Goal: Information Seeking & Learning: Check status

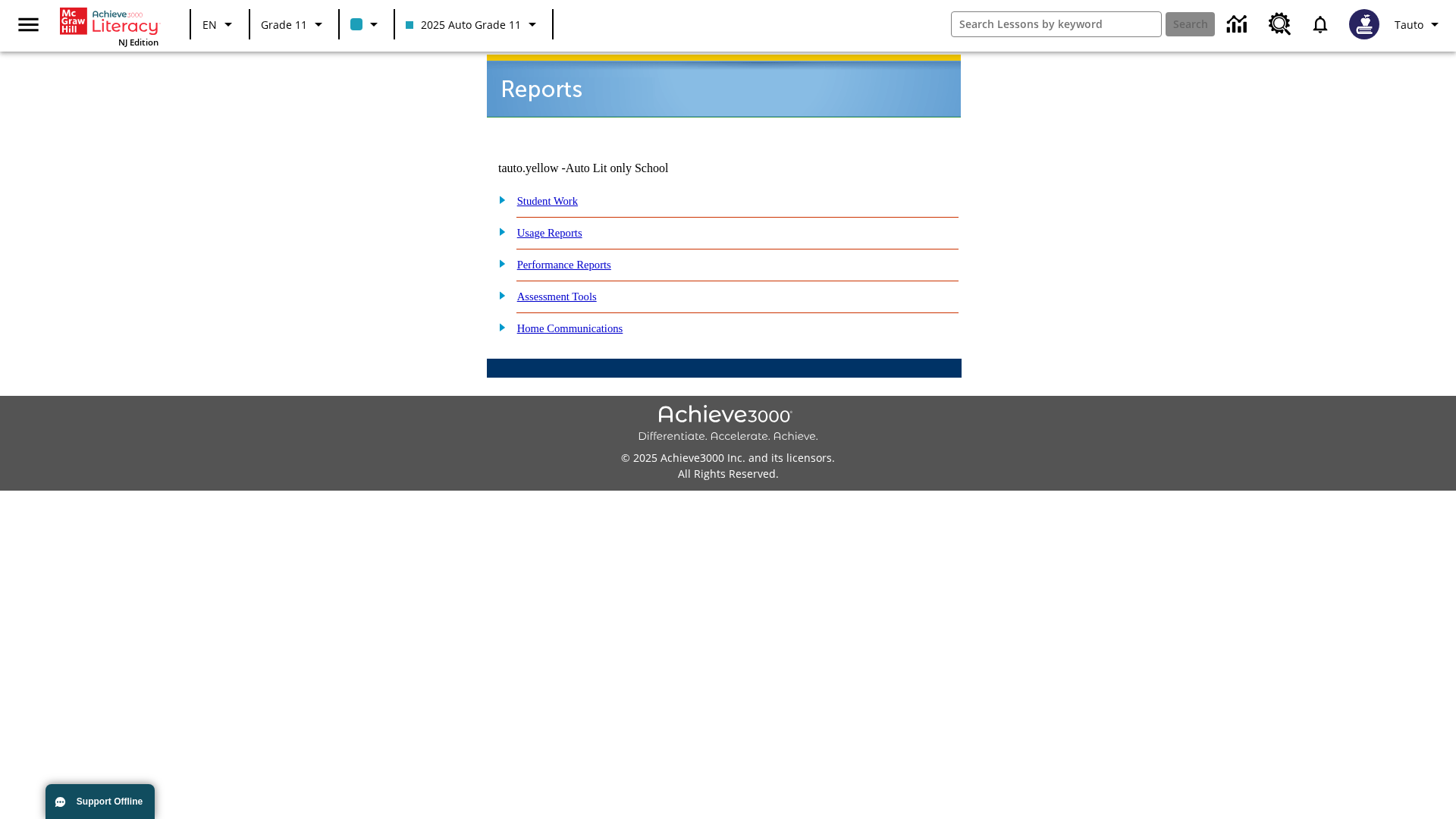
click at [561, 227] on link "Usage Reports" at bounding box center [550, 233] width 66 height 12
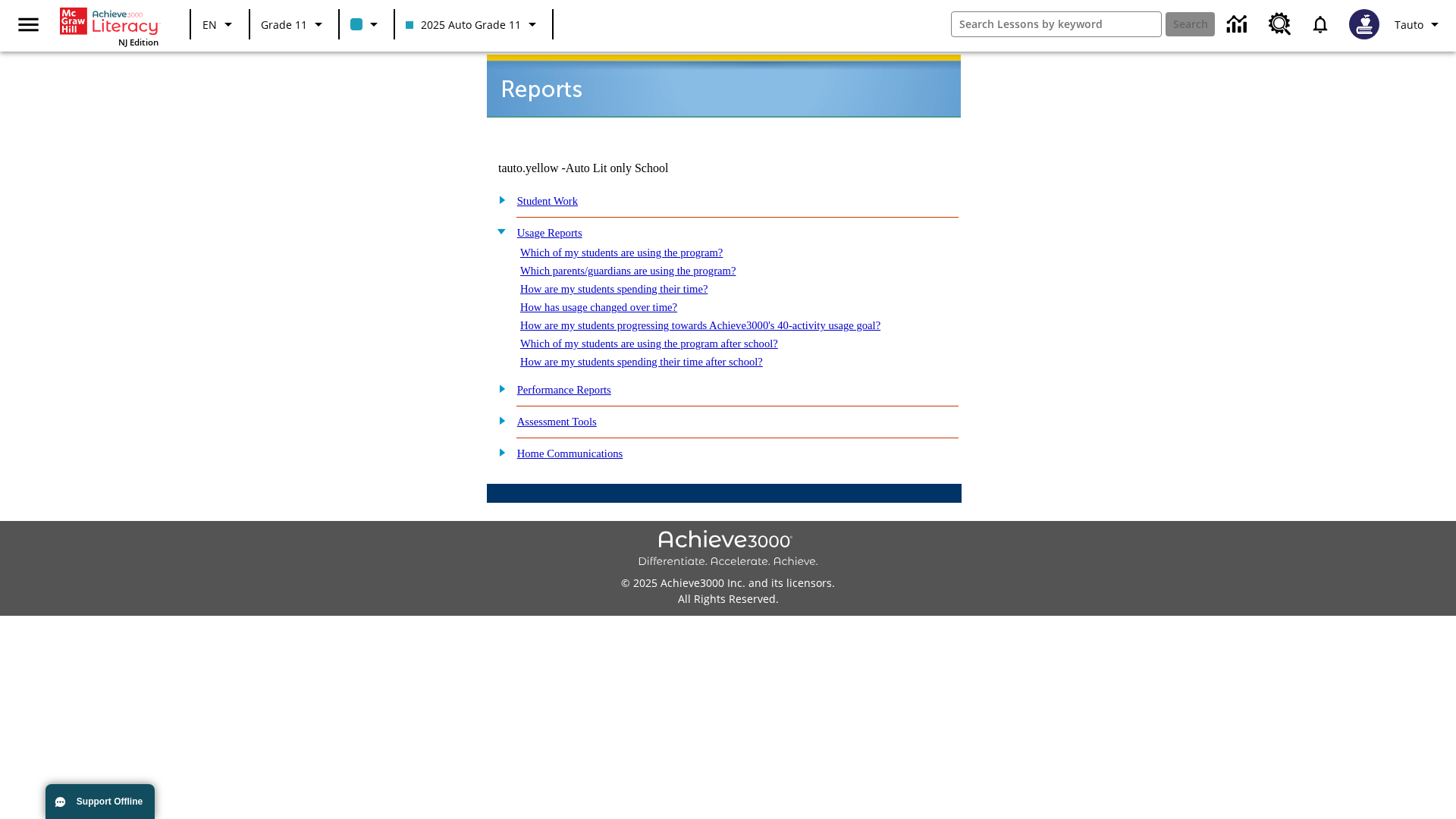
click at [637, 247] on link "Which of my students are using the program?" at bounding box center [621, 253] width 202 height 12
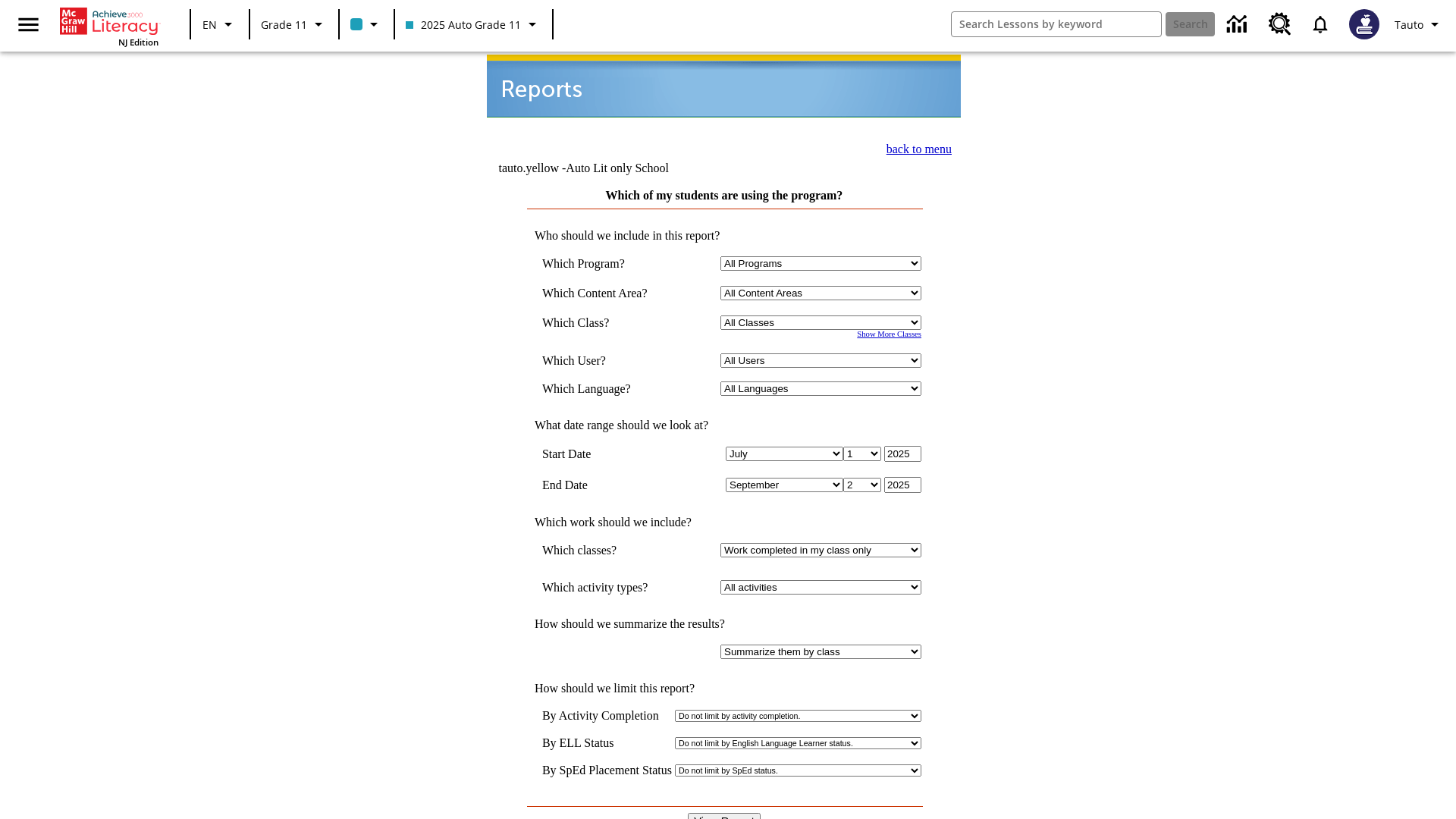
select select "11133141"
click at [823, 353] on select "All Users Puma, Sautoen Puma, Sautoes Puma, Sautoss Twoclasses, Sautoen Twoscho…" at bounding box center [821, 360] width 201 height 14
select select "21437114"
click at [725, 813] on input "View Report" at bounding box center [724, 821] width 73 height 17
click at [915, 147] on link "back to menu" at bounding box center [919, 149] width 66 height 13
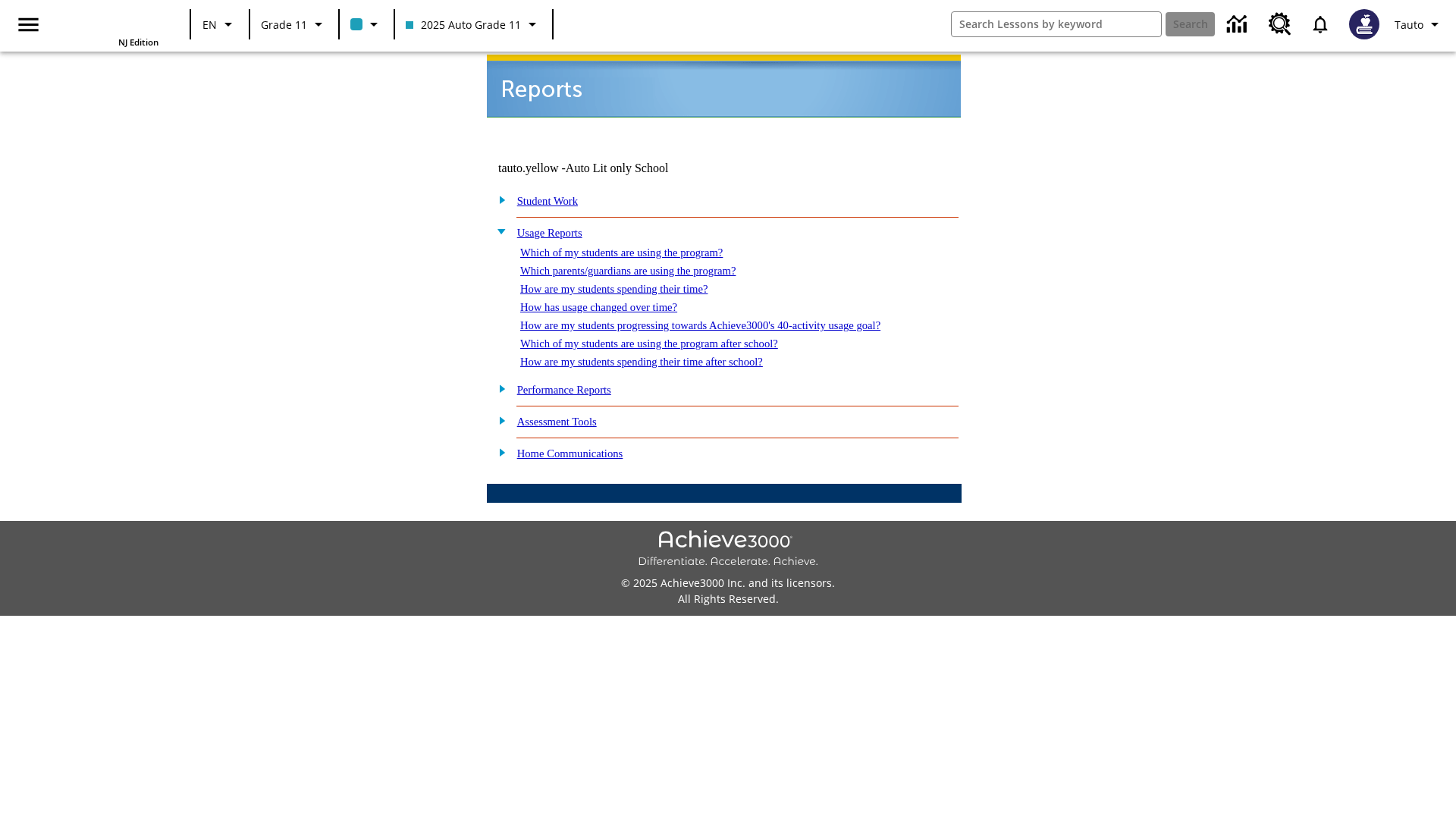
click at [645, 264] on link "Which parents/guardians are using the program?" at bounding box center [627, 271] width 216 height 12
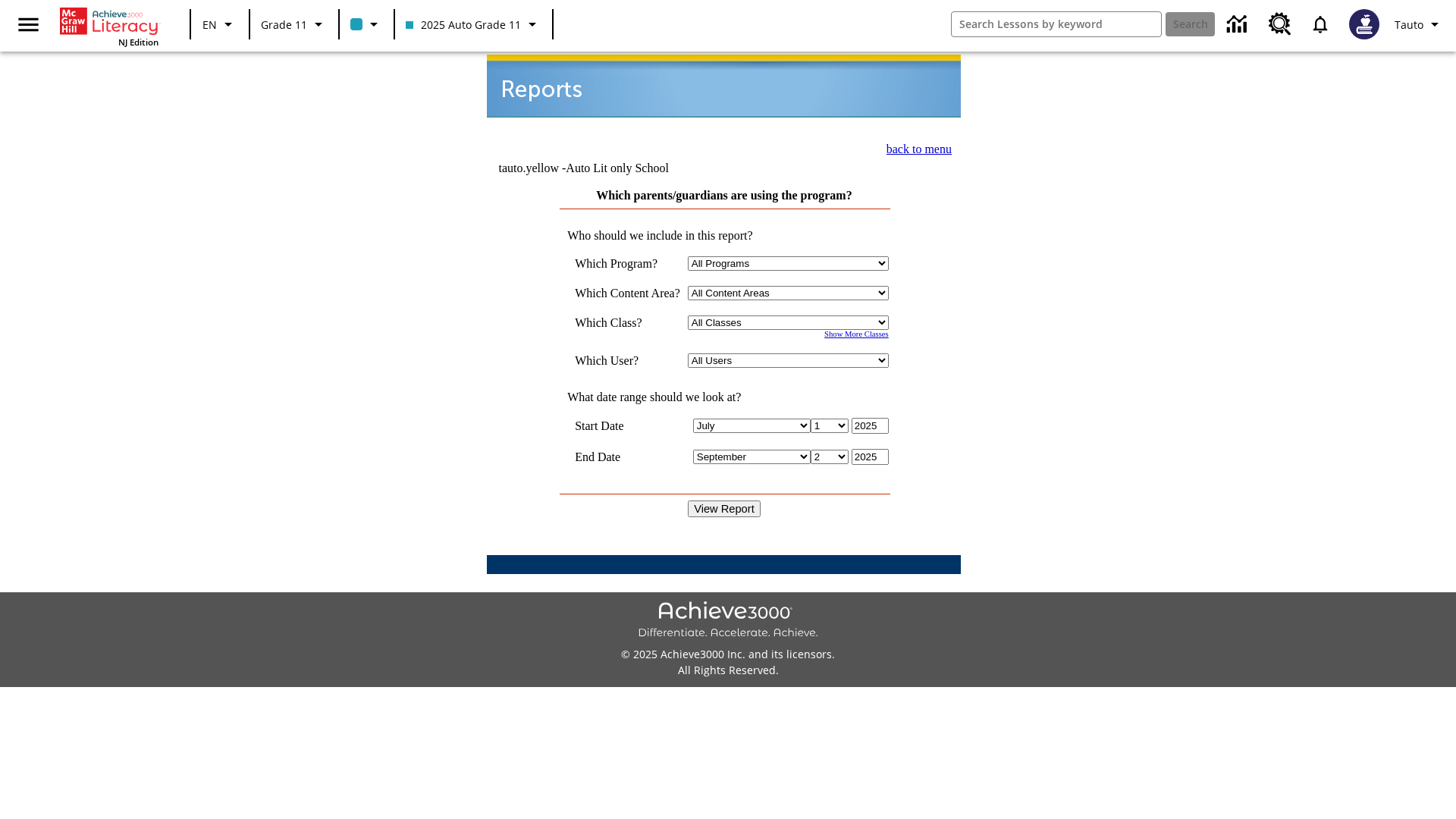
select select "11133141"
click at [791, 353] on select "All Users Puma, Sautoen Puma, Sautoes Puma, Sautoss Twoclasses, Sautoen Twoclas…" at bounding box center [788, 360] width 201 height 14
select select "21437114"
click at [725, 500] on input "View Report" at bounding box center [724, 508] width 73 height 17
click at [915, 147] on link "back to menu" at bounding box center [919, 149] width 66 height 13
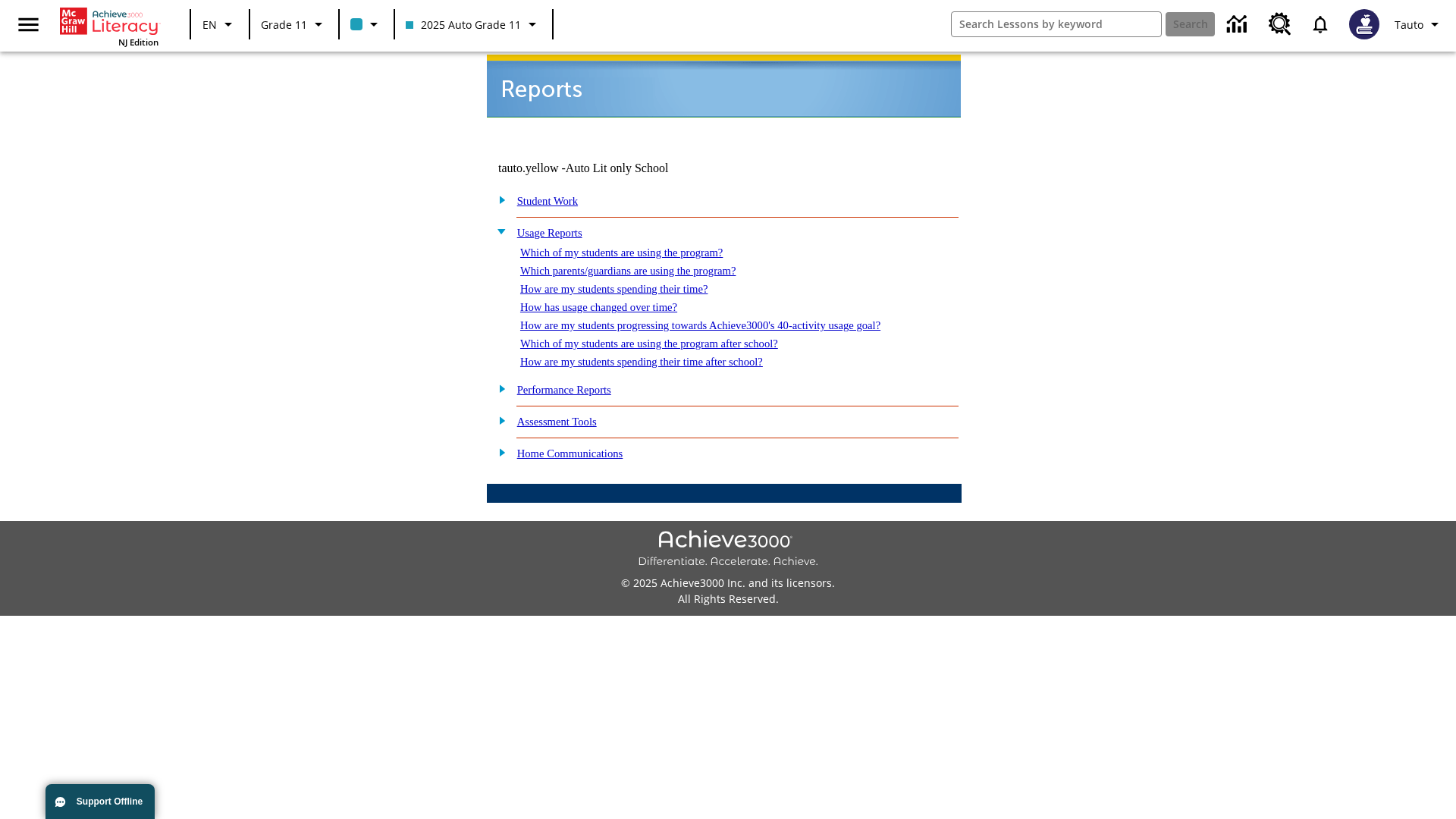
click at [629, 283] on link "How are my students spending their time?" at bounding box center [613, 289] width 187 height 12
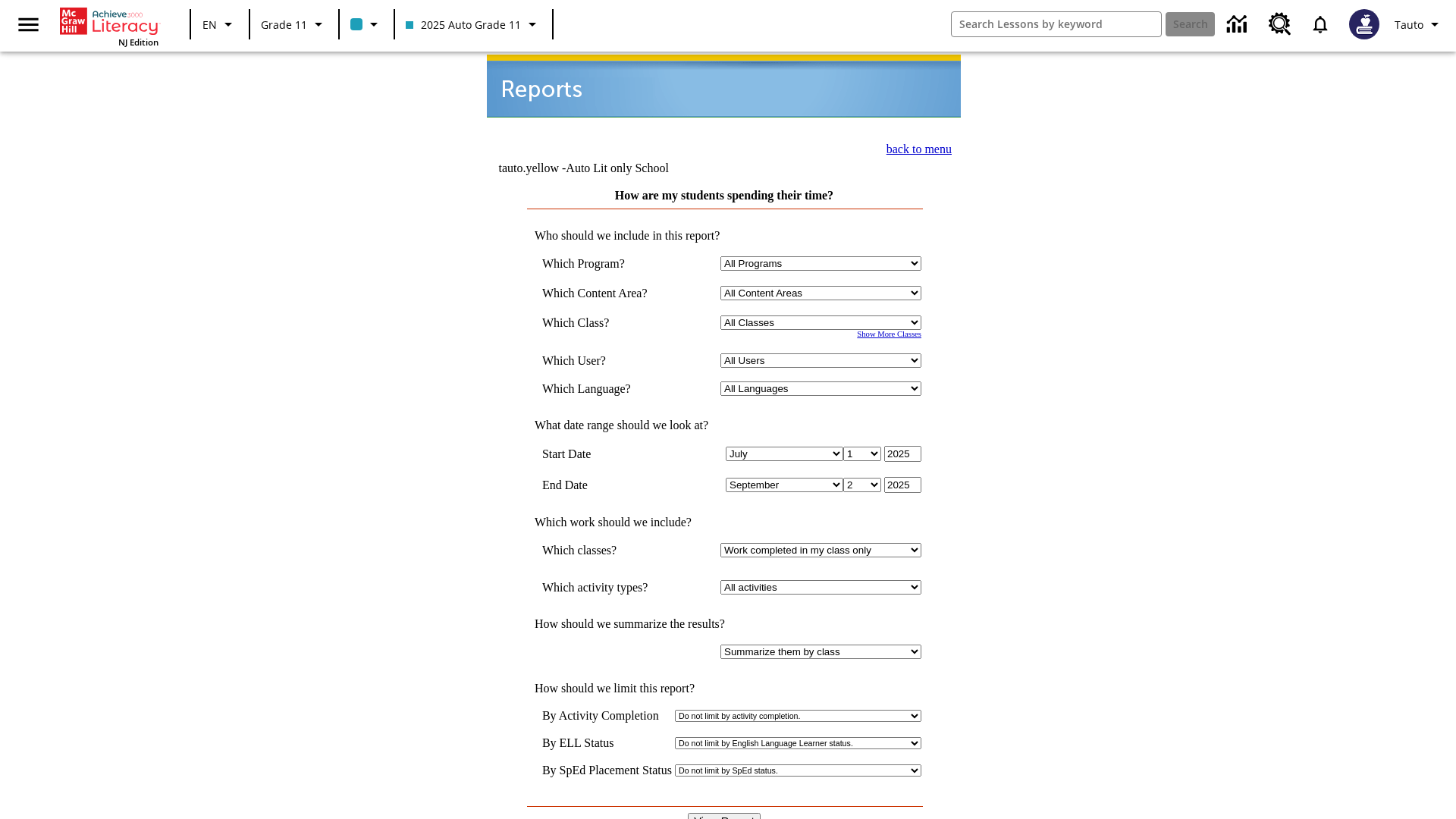
click at [823, 316] on select "Select a Class: All Classes 2025 Auto Grade 11 205 Auto Grade 11 Room 123 Empty…" at bounding box center [821, 323] width 201 height 14
select select "11133141"
click at [823, 353] on select "All Users Puma, Sautoen Puma, Sautoes Puma, Sautoss Twoclasses, Sautoen Twoscho…" at bounding box center [821, 360] width 201 height 14
select select "21437114"
click at [725, 813] on input "View Report" at bounding box center [724, 821] width 73 height 17
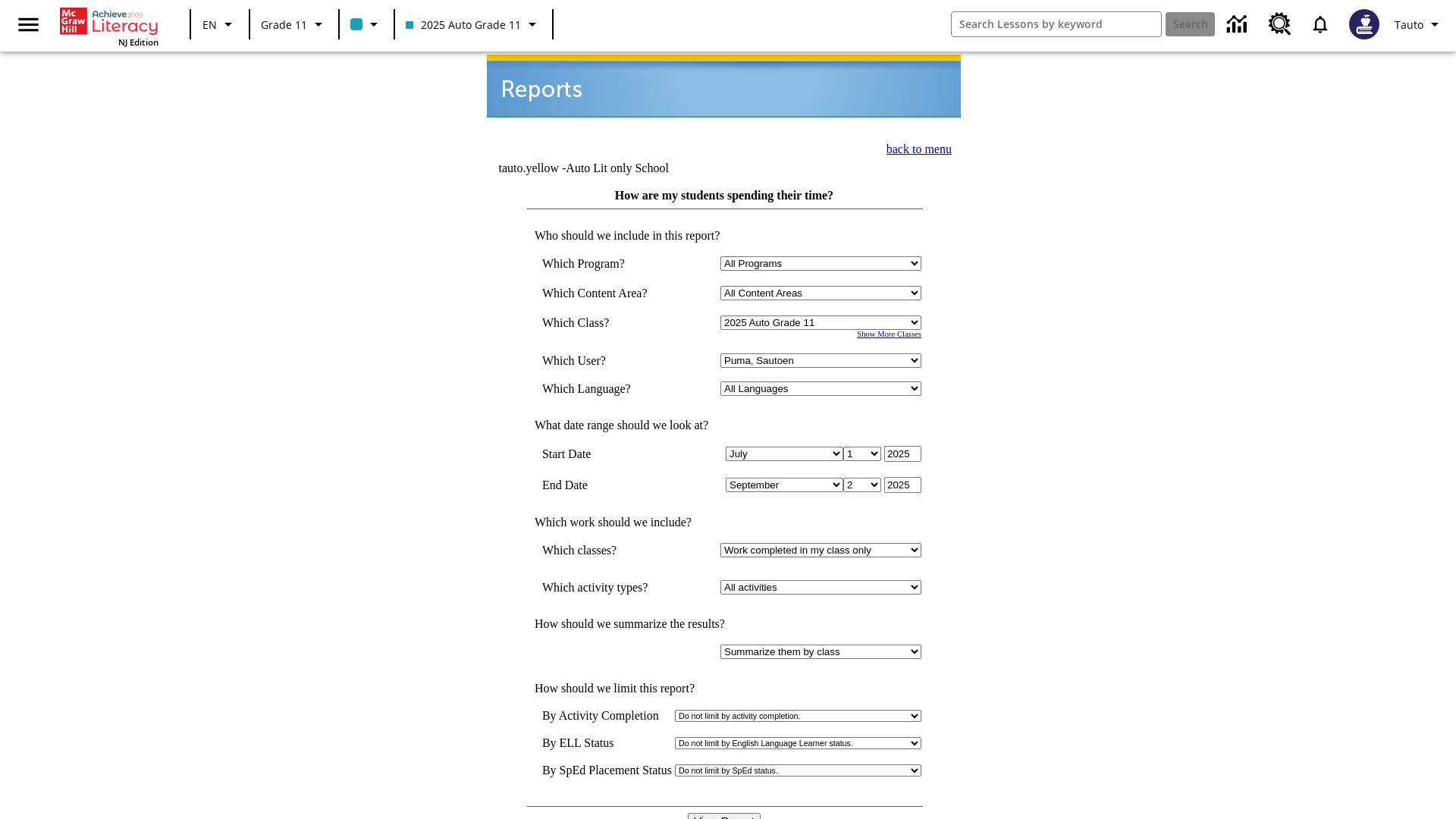
click at [915, 147] on link "back to menu" at bounding box center [919, 149] width 66 height 13
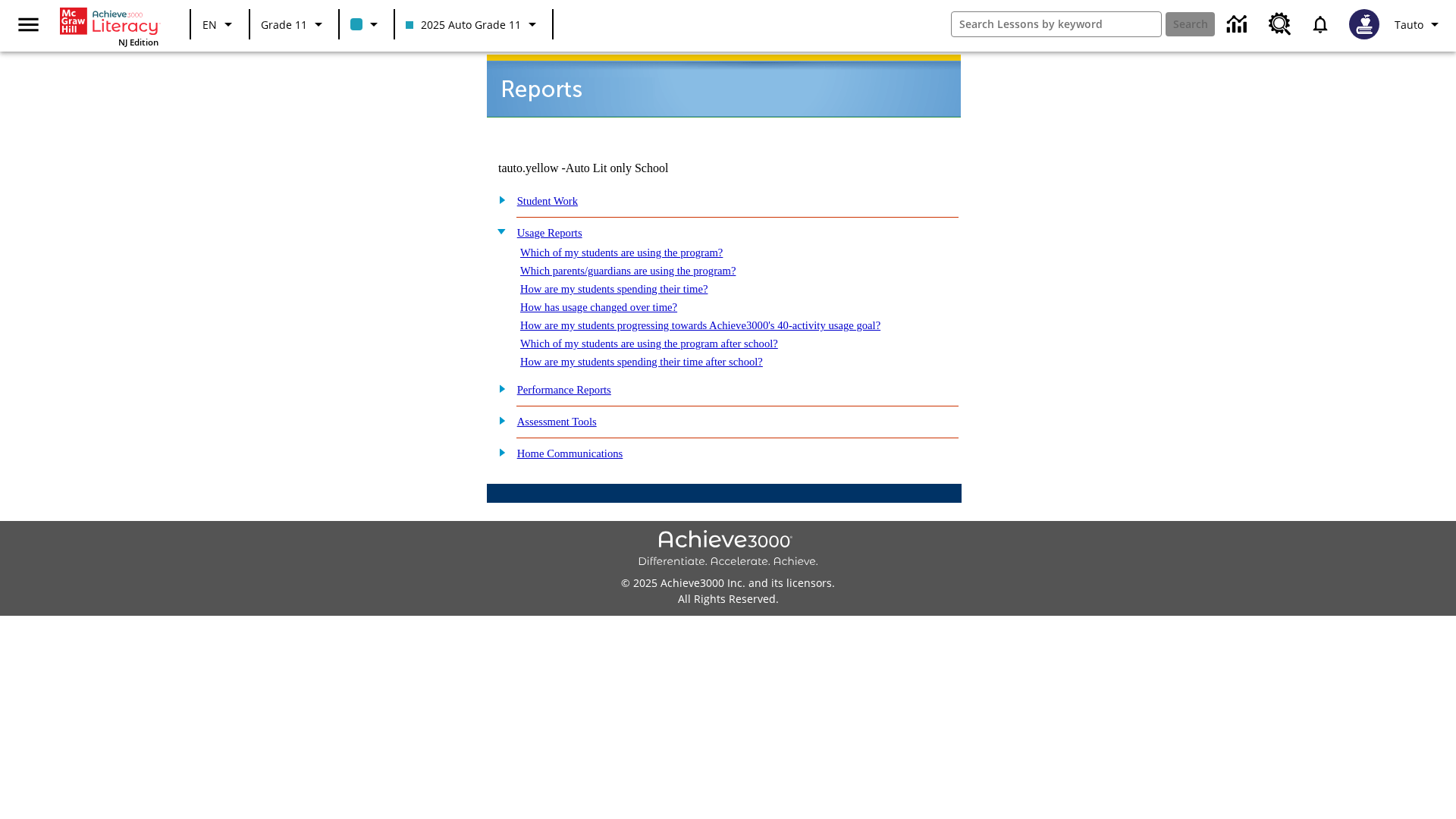
click at [611, 301] on link "How has usage changed over time?" at bounding box center [598, 307] width 157 height 12
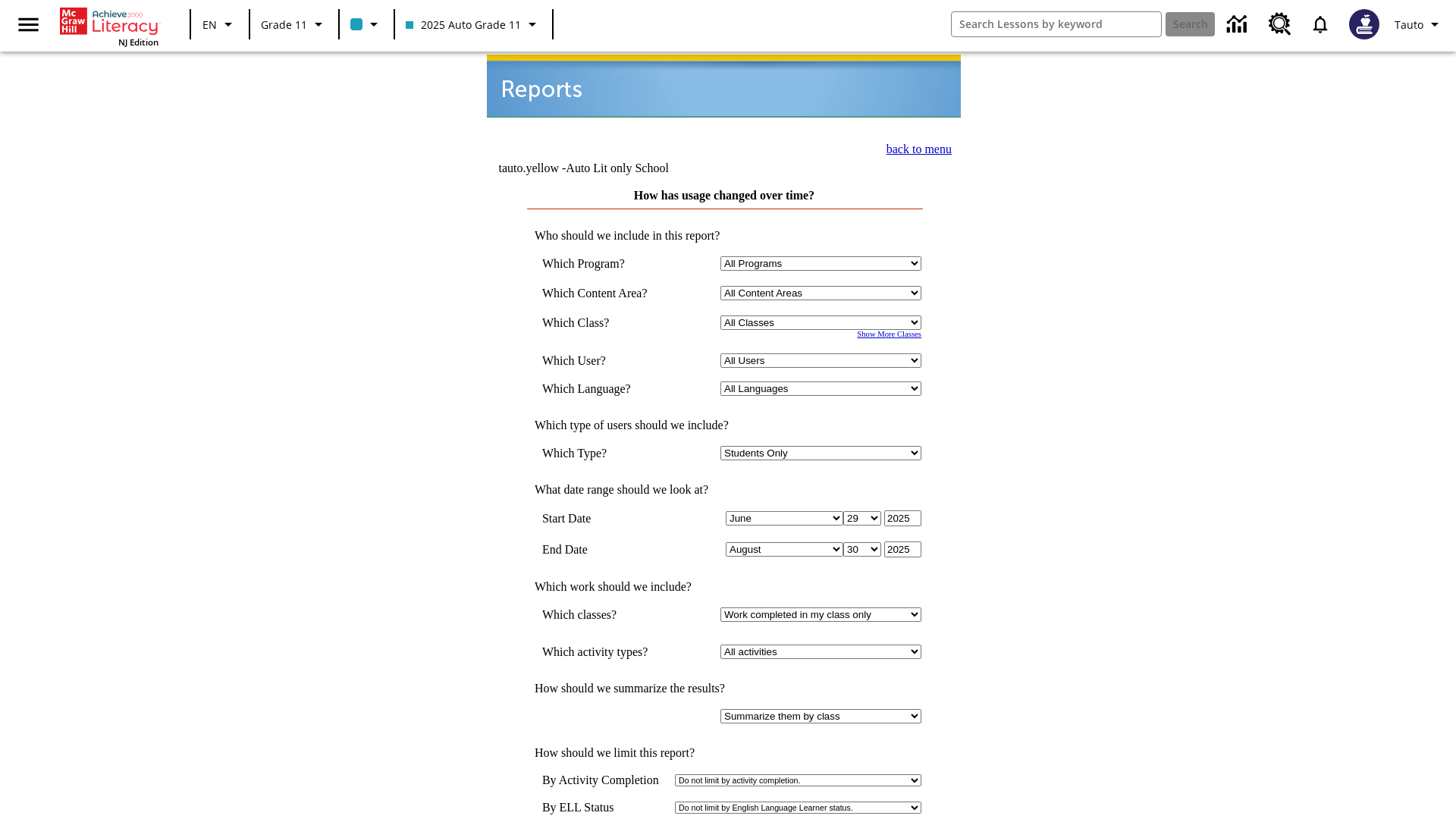
click at [823, 316] on select "Select a Class: All Classes 2025 Auto Grade 11 205 Auto Grade 11 Room 123 Empty…" at bounding box center [821, 323] width 201 height 14
select select "11133141"
click at [823, 353] on select "All Users Puma, Sautoen Puma, Sautoes Puma, Sautoss Twoclasses, Sautoen Twoscho…" at bounding box center [821, 360] width 201 height 14
select select "21437114"
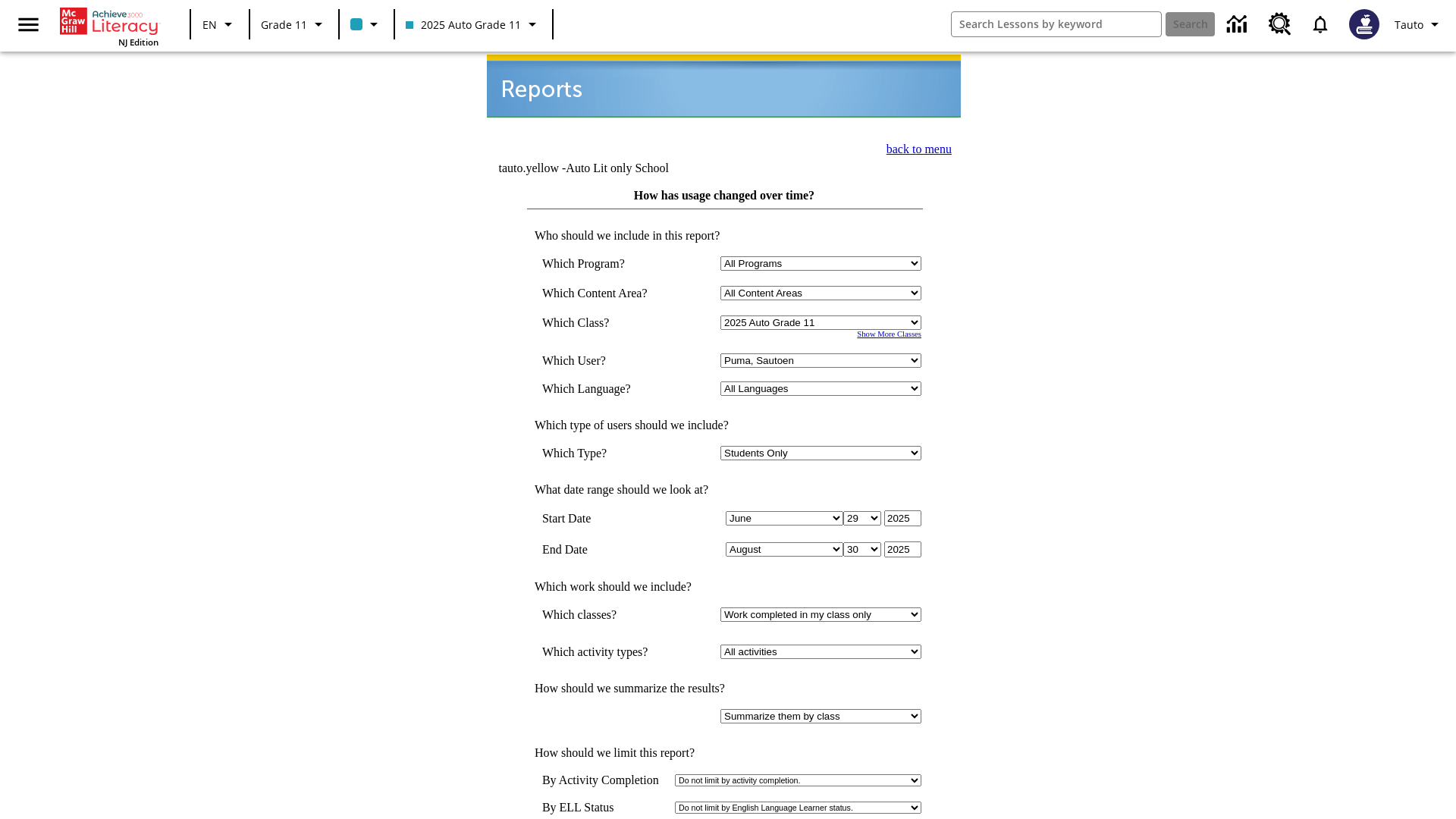
click at [915, 147] on link "back to menu" at bounding box center [919, 149] width 66 height 13
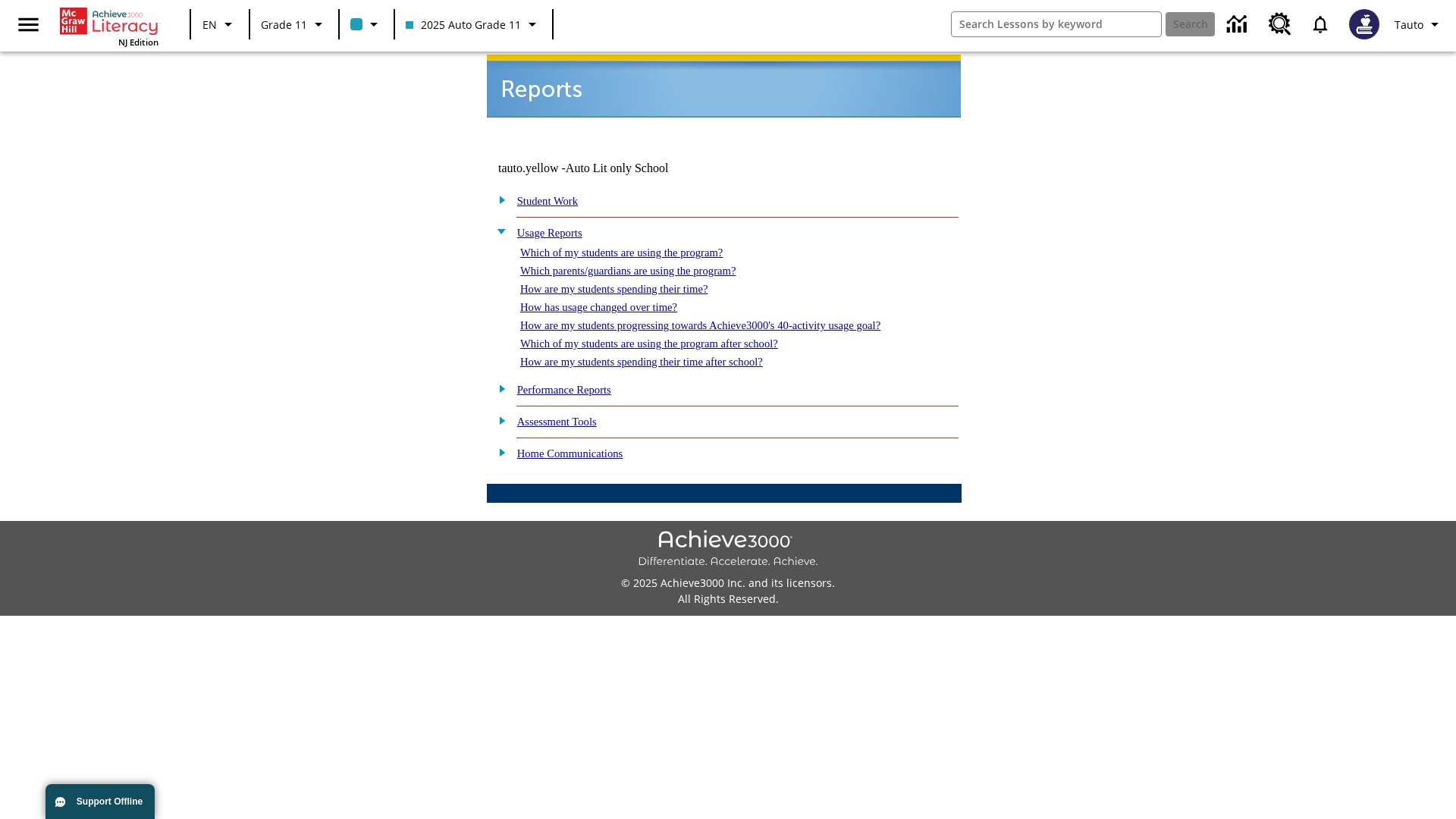
click at [727, 319] on link "How are my students progressing towards Achieve3000's 40-activity usage goal?" at bounding box center [700, 326] width 360 height 12
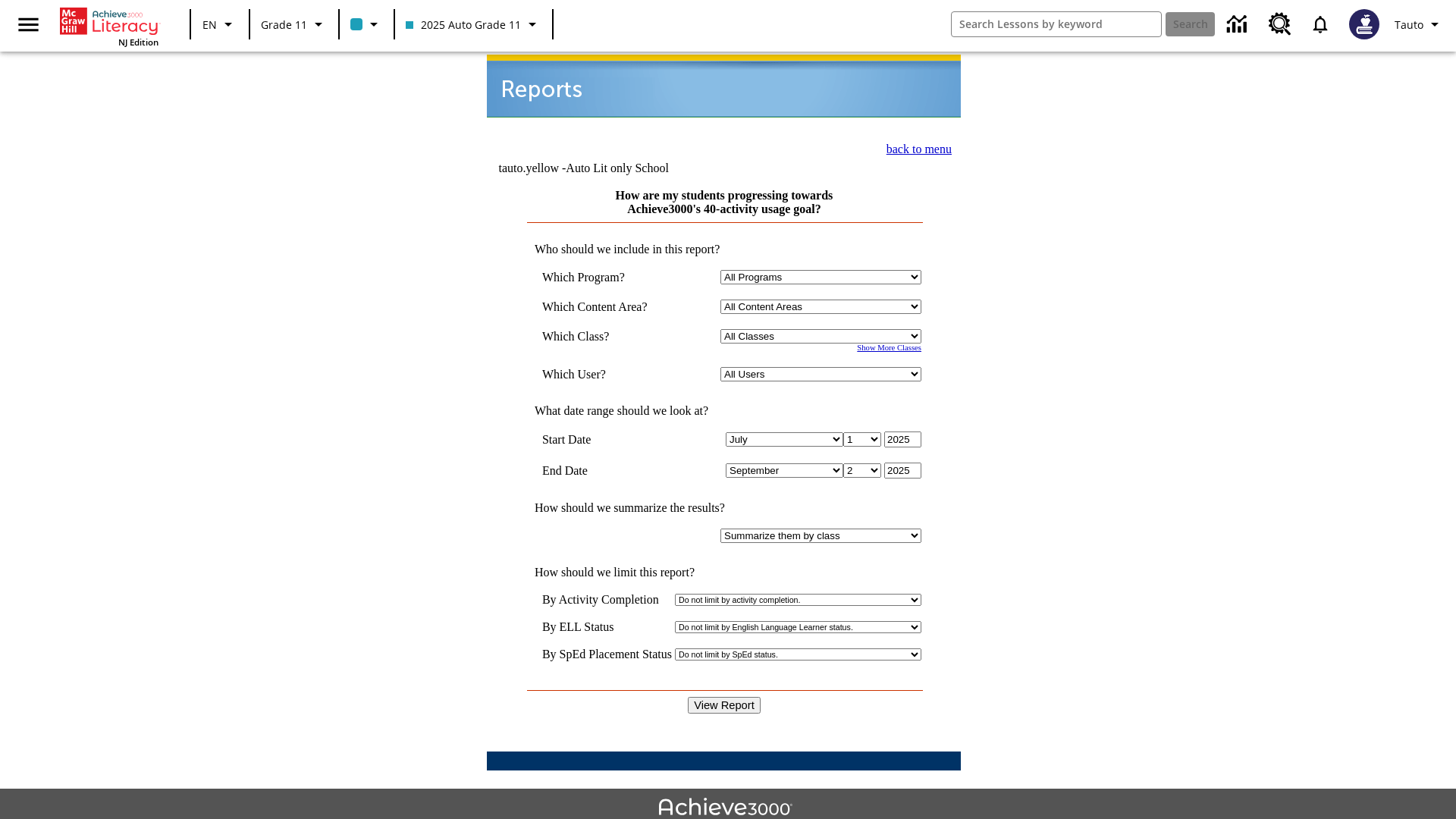
click at [823, 329] on select "Select a Class: All Classes 2025 Auto Grade 11 205 Auto Grade 11 Room 123 Empty…" at bounding box center [821, 336] width 201 height 14
select select "11133141"
select select "21437114"
click at [725, 697] on input "View Report" at bounding box center [724, 705] width 73 height 17
click at [915, 147] on link "back to menu" at bounding box center [919, 149] width 66 height 13
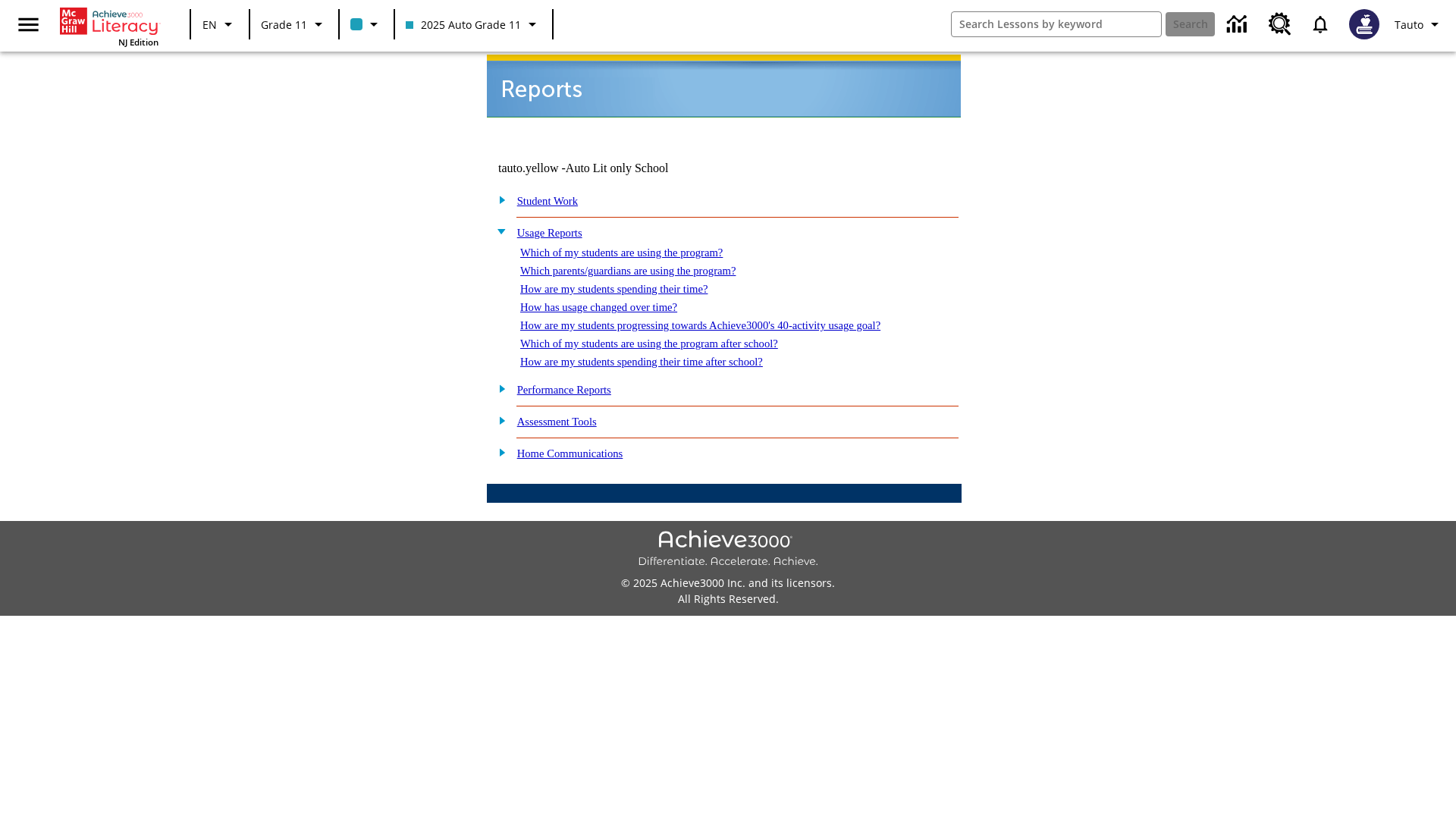
click at [668, 337] on link "Which of my students are using the program after school?" at bounding box center [649, 343] width 258 height 12
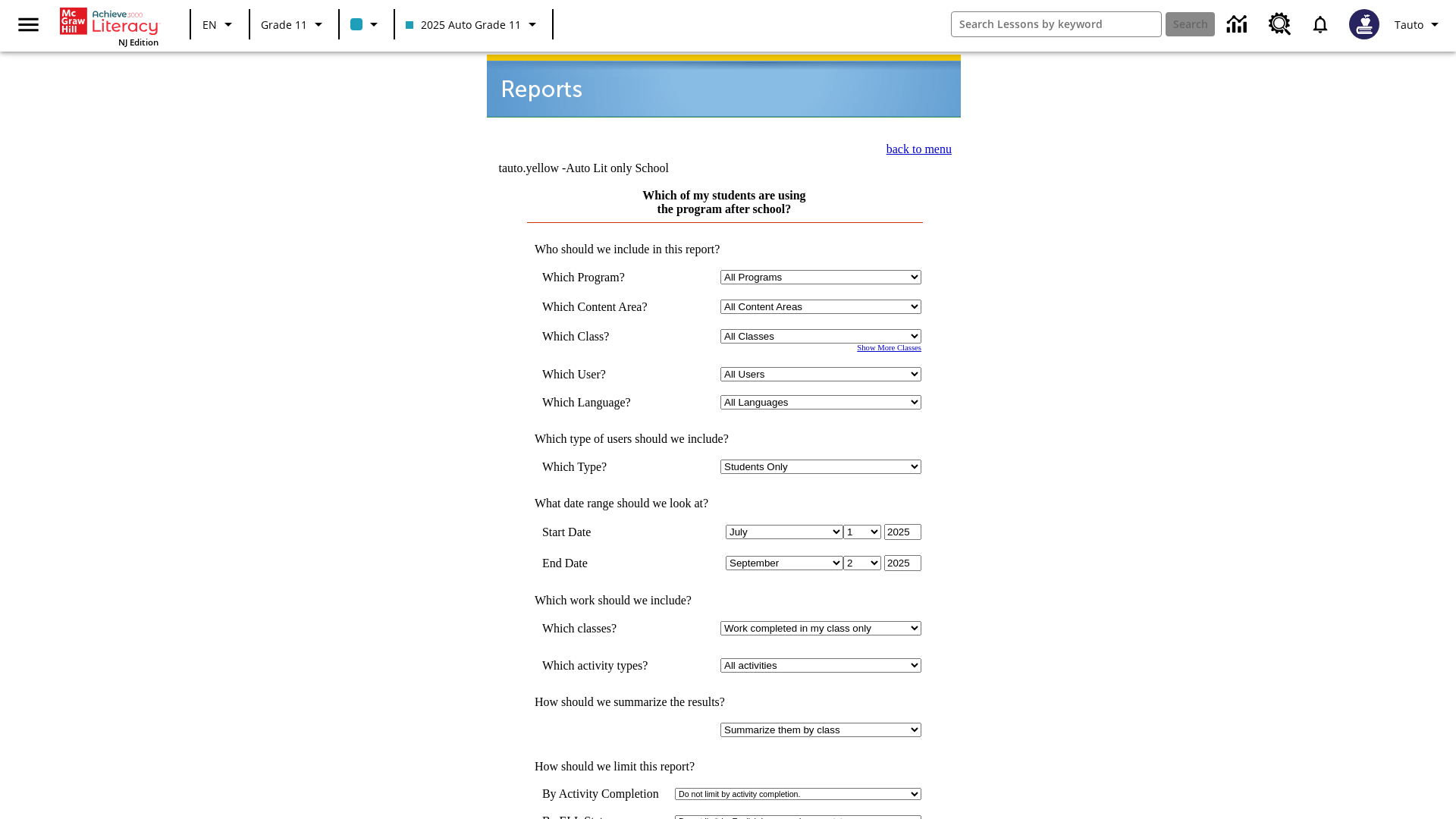
click at [823, 329] on select "Select a Class: All Classes 2025 Auto Grade 11 205 Auto Grade 11 Room 123 Empty…" at bounding box center [821, 336] width 201 height 14
select select "11133141"
select select "21437114"
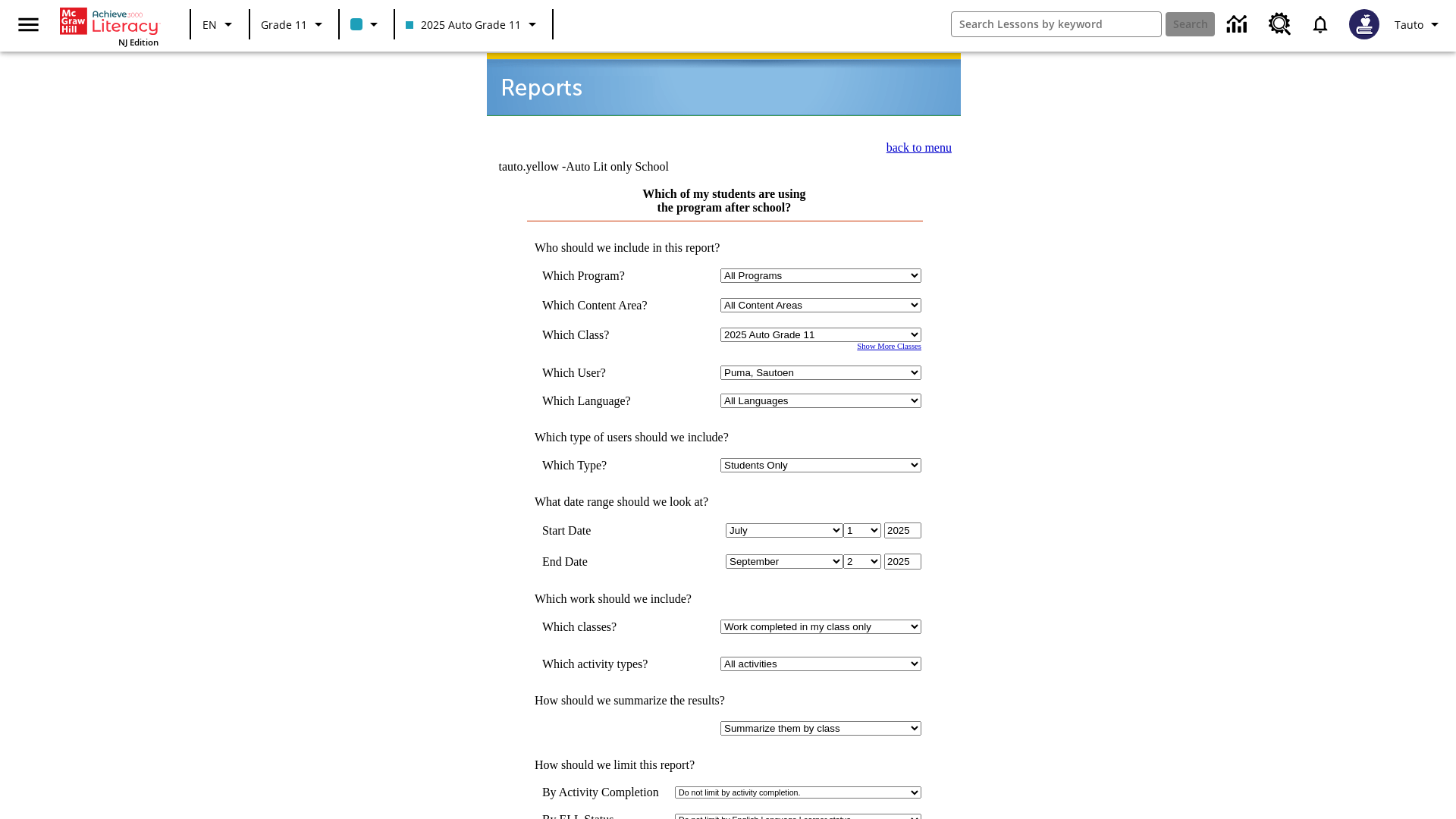
click at [915, 146] on link "back to menu" at bounding box center [919, 147] width 66 height 13
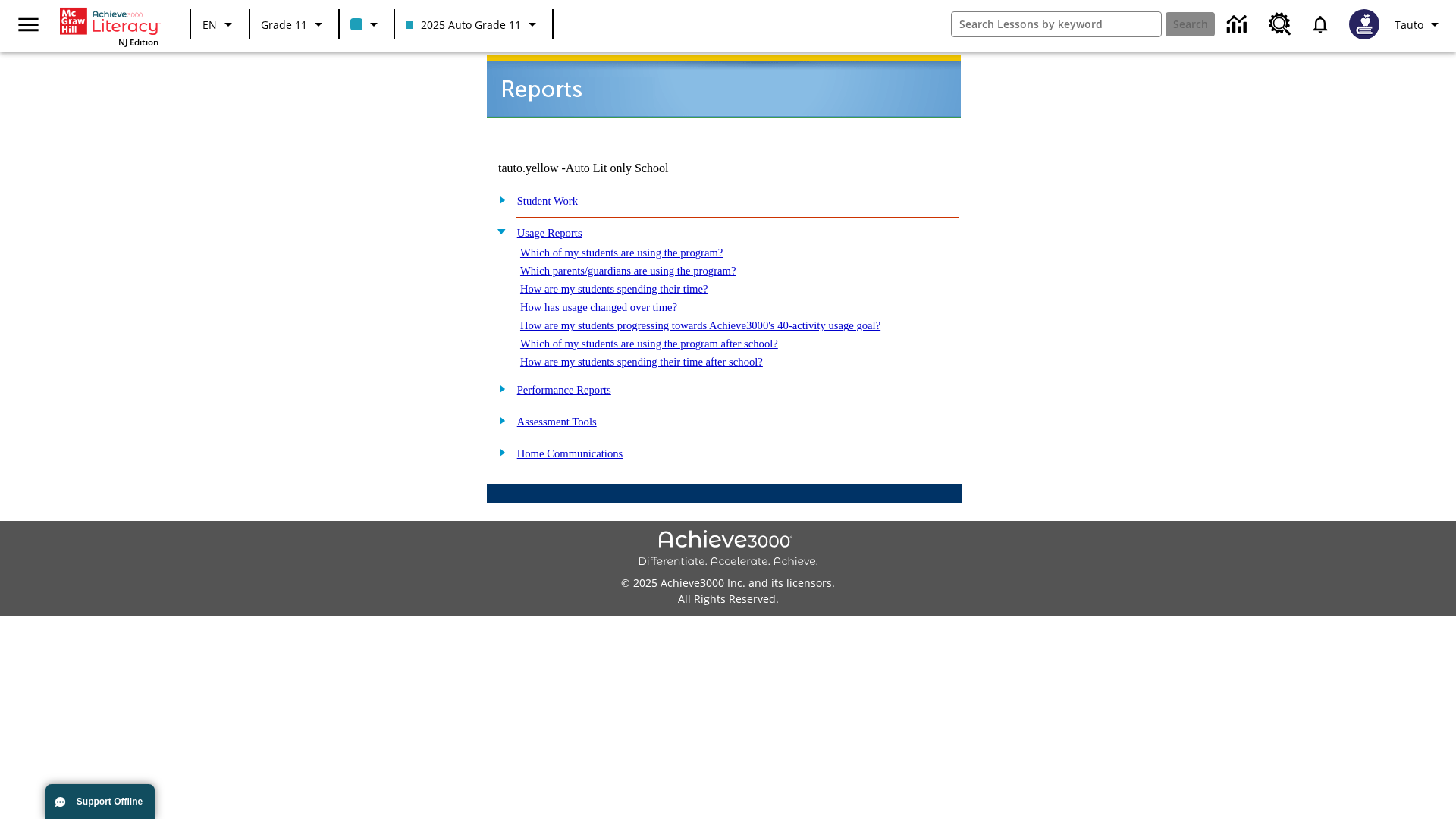
click at [660, 356] on link "How are my students spending their time after school?" at bounding box center [641, 362] width 243 height 12
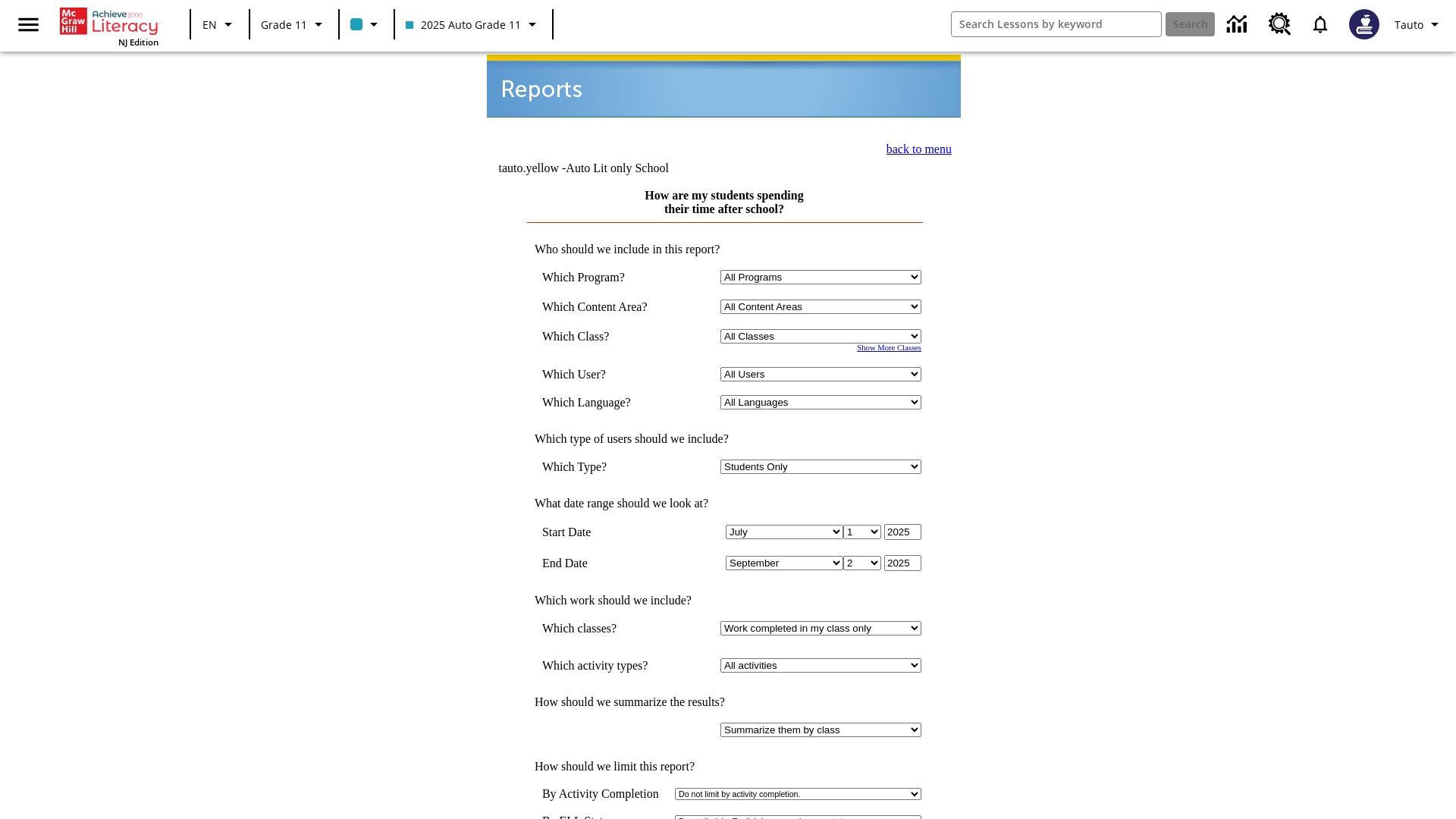
click at [823, 329] on select "Select a Class: All Classes 2025 Auto Grade 11 205 Auto Grade 11 Room 123 Empty…" at bounding box center [821, 336] width 201 height 14
select select "11133141"
click at [823, 367] on select "All Users Puma, Sautoen Puma, Sautoes Puma, Sautoss Twoclasses, Sautoen Twoscho…" at bounding box center [821, 374] width 201 height 14
select select "21437114"
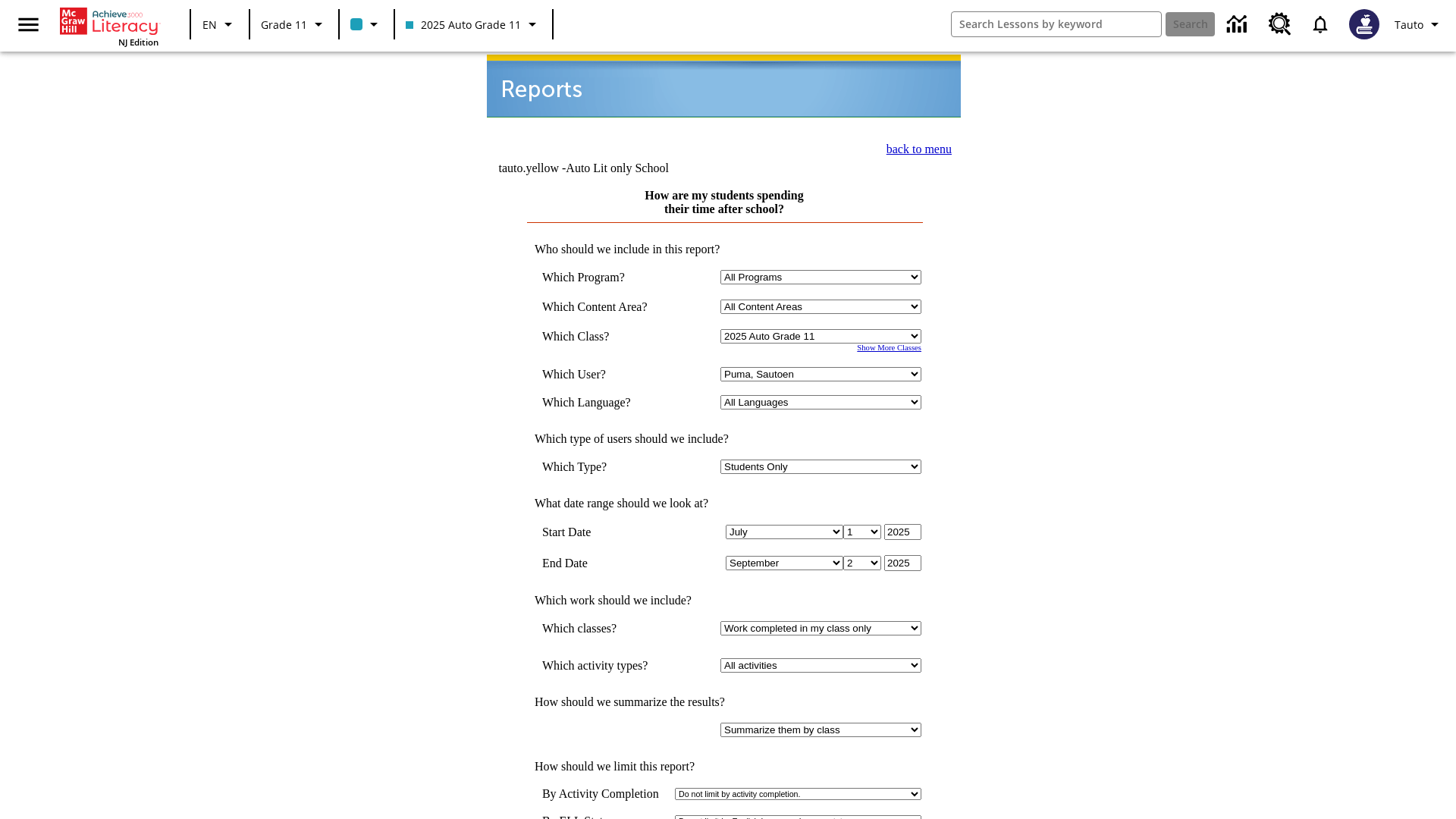
scroll to position [2, 0]
click at [915, 146] on link "back to menu" at bounding box center [919, 147] width 66 height 13
